Goal: Task Accomplishment & Management: Use online tool/utility

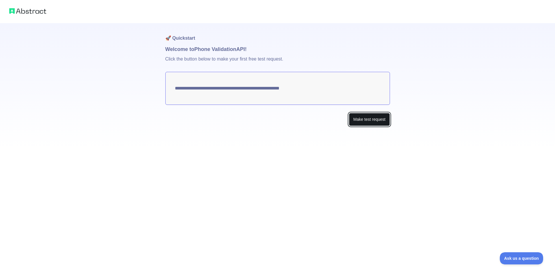
click at [380, 121] on button "Make test request" at bounding box center [369, 119] width 41 height 13
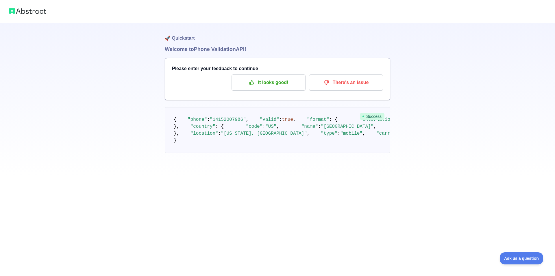
click at [239, 153] on pre "{ "phone" : "14152007986" , "valid" : true , "format" : { "international" : "+1…" at bounding box center [278, 130] width 226 height 46
click at [321, 129] on span ""United States"" at bounding box center [347, 126] width 53 height 5
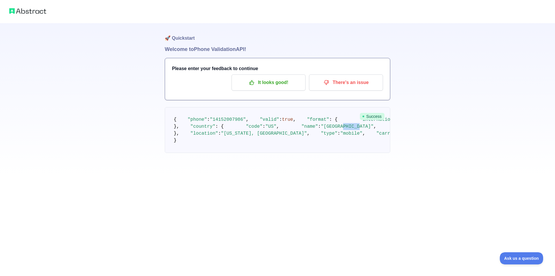
click at [321, 129] on span ""United States"" at bounding box center [347, 126] width 53 height 5
click at [179, 119] on pre "{ "phone" : "14152007986" , "valid" : true , "format" : { "international" : "+1…" at bounding box center [278, 130] width 226 height 46
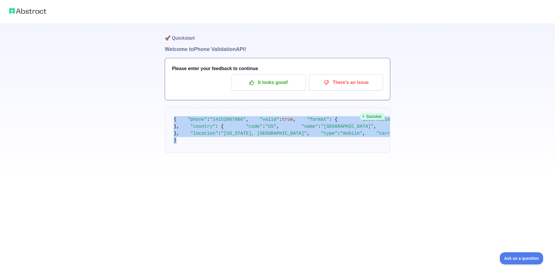
drag, startPoint x: 174, startPoint y: 119, endPoint x: 235, endPoint y: 226, distance: 122.9
click at [235, 153] on pre "{ "phone" : "14152007986" , "valid" : true , "format" : { "international" : "+1…" at bounding box center [278, 130] width 226 height 46
copy code "{ "phone" : "14152007986" , "valid" : true , "format" : { "international" : "+1…"
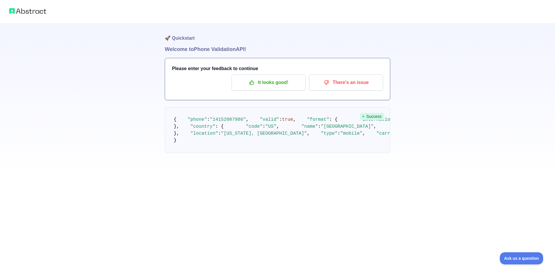
click at [79, 32] on div "🚀 Quickstart Welcome to Phone Validation API! Please enter your feedback to con…" at bounding box center [277, 88] width 555 height 176
drag, startPoint x: 127, startPoint y: 77, endPoint x: 134, endPoint y: 77, distance: 7.8
click at [124, 71] on div "🚀 Quickstart Welcome to Phone Validation API! Please enter your feedback to con…" at bounding box center [277, 88] width 555 height 176
click at [128, 76] on div "🚀 Quickstart Welcome to Phone Validation API! Please enter your feedback to con…" at bounding box center [277, 88] width 555 height 176
click at [95, 43] on div "🚀 Quickstart Welcome to Phone Validation API! Please enter your feedback to con…" at bounding box center [277, 88] width 555 height 176
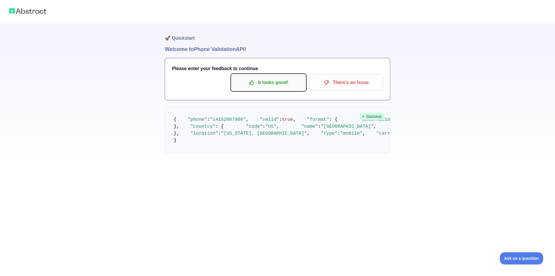
click at [276, 86] on p "It looks good!" at bounding box center [268, 82] width 65 height 10
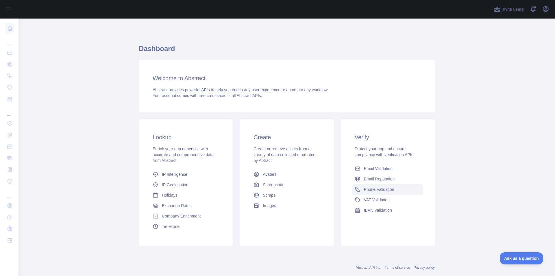
click at [383, 189] on span "Phone Validation" at bounding box center [379, 189] width 30 height 6
